Goal: Navigation & Orientation: Find specific page/section

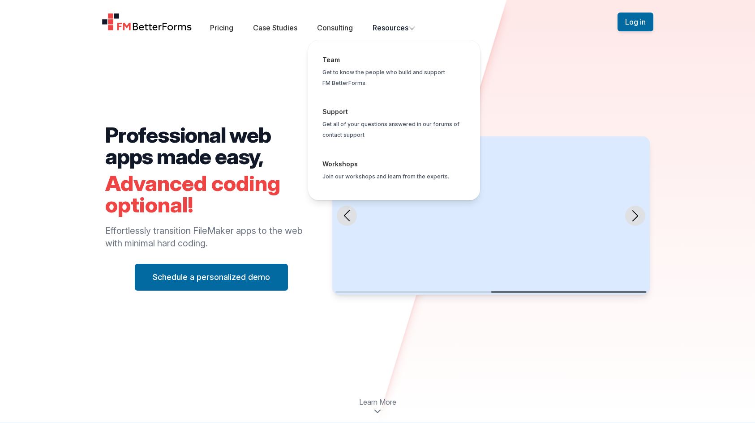
click at [389, 29] on button "Resources Team Get to know the people who build and support FM BetterForms. Sup…" at bounding box center [393, 27] width 43 height 11
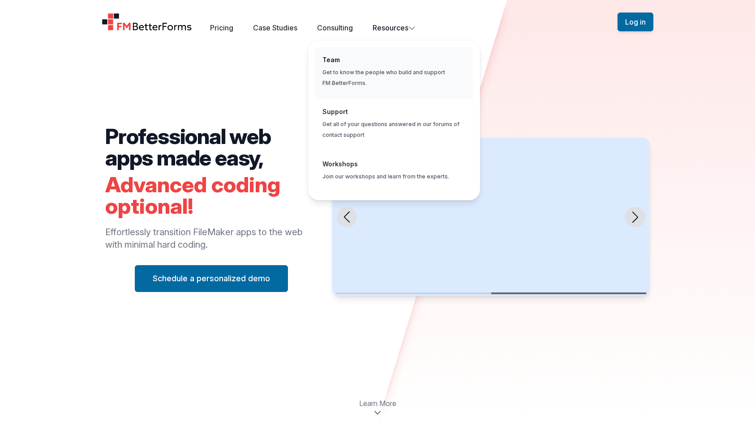
scroll to position [2, 0]
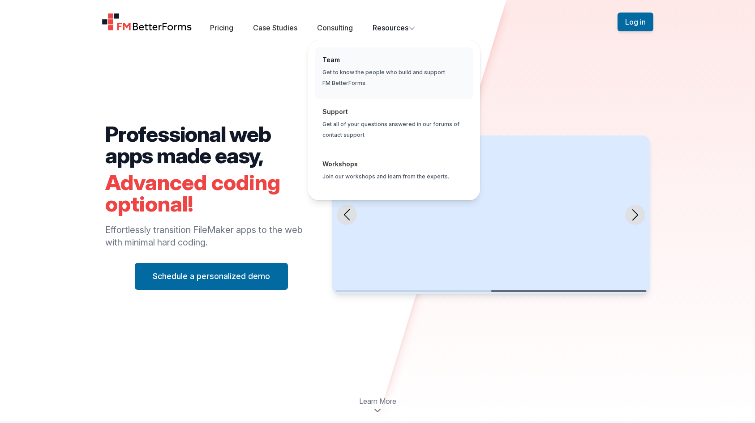
click at [379, 67] on span "Global" at bounding box center [394, 73] width 158 height 52
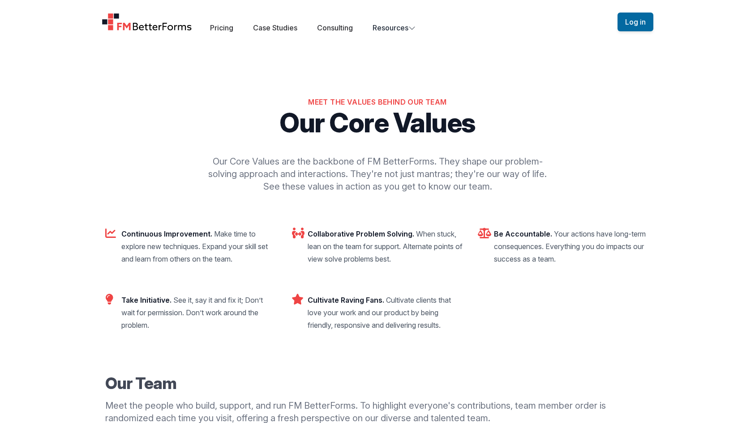
click at [615, 114] on p "Our Core Values" at bounding box center [377, 122] width 544 height 27
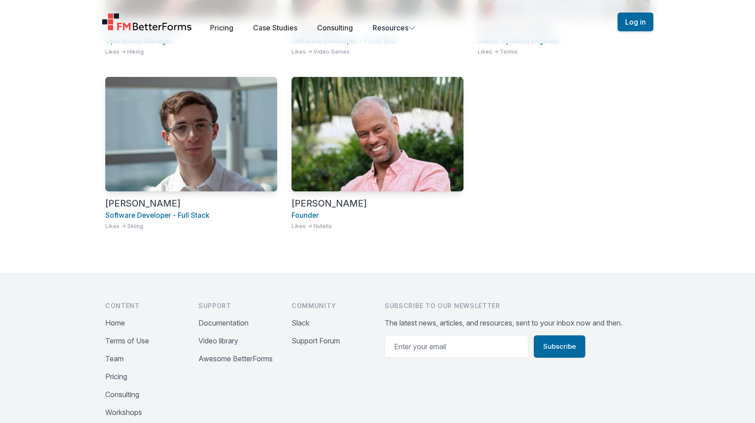
scroll to position [905, 0]
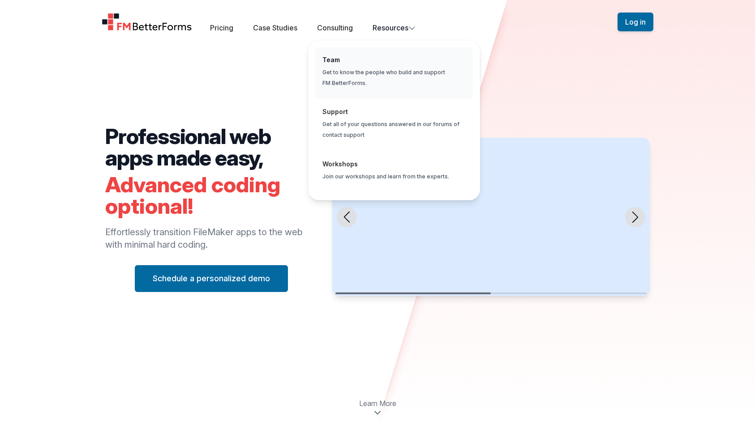
click at [379, 50] on span "Global" at bounding box center [394, 73] width 158 height 52
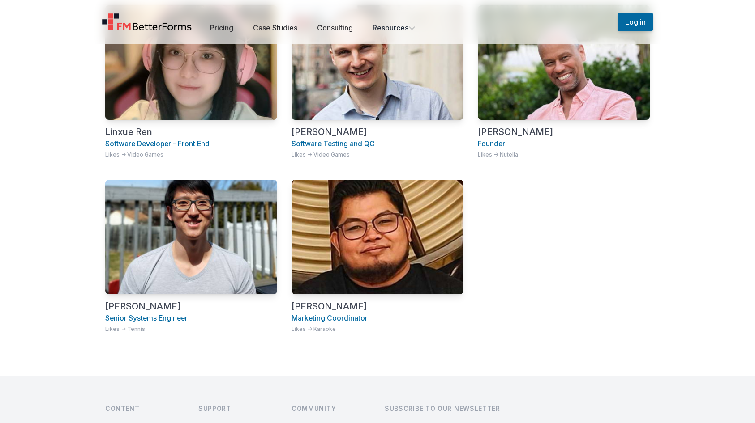
scroll to position [825, 0]
